Goal: Navigation & Orientation: Find specific page/section

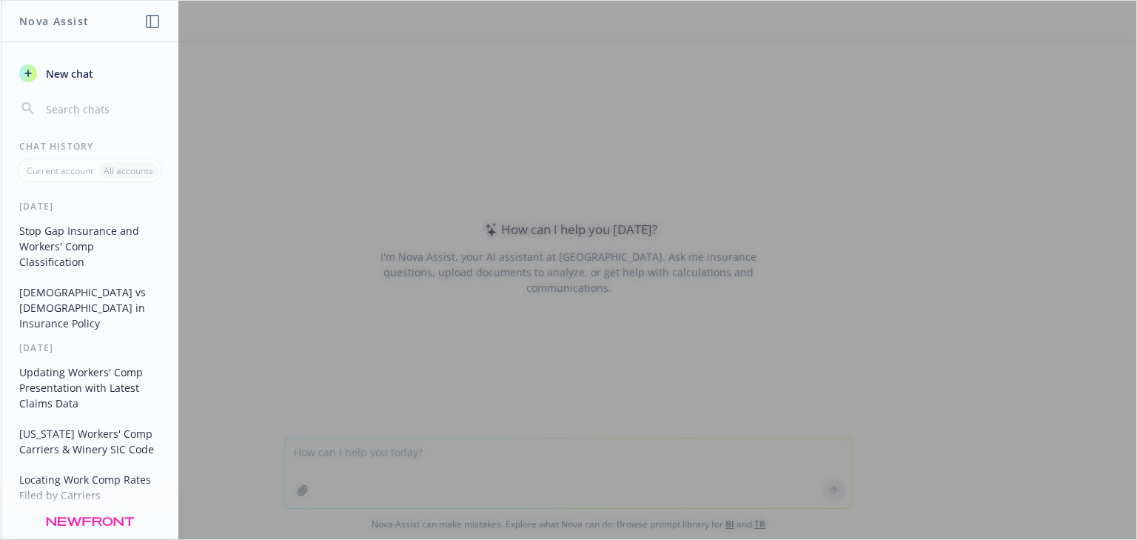
click at [340, 452] on div at bounding box center [568, 270] width 1135 height 538
click at [346, 461] on div at bounding box center [568, 270] width 1135 height 538
